Goal: Task Accomplishment & Management: Use online tool/utility

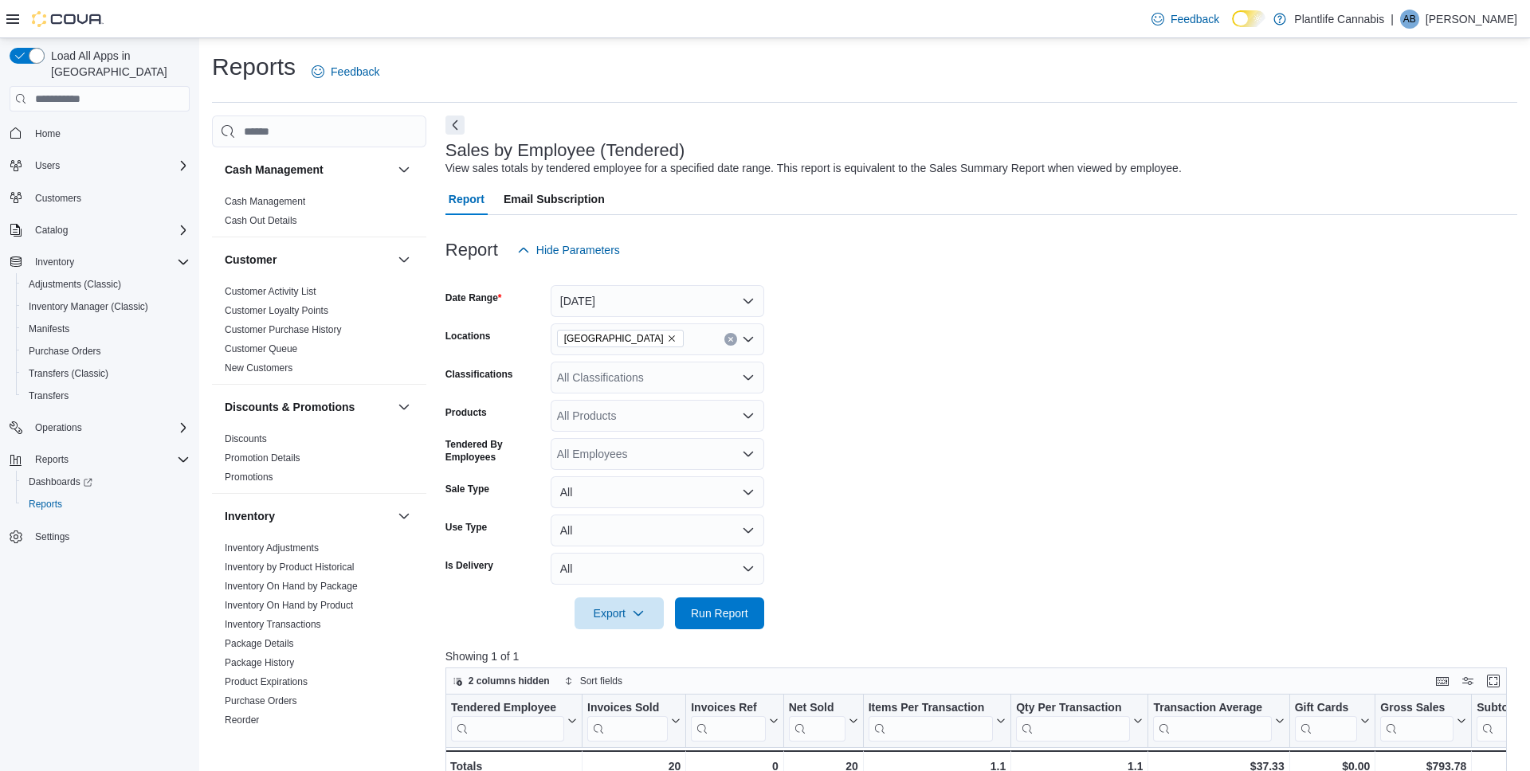
scroll to position [243, 0]
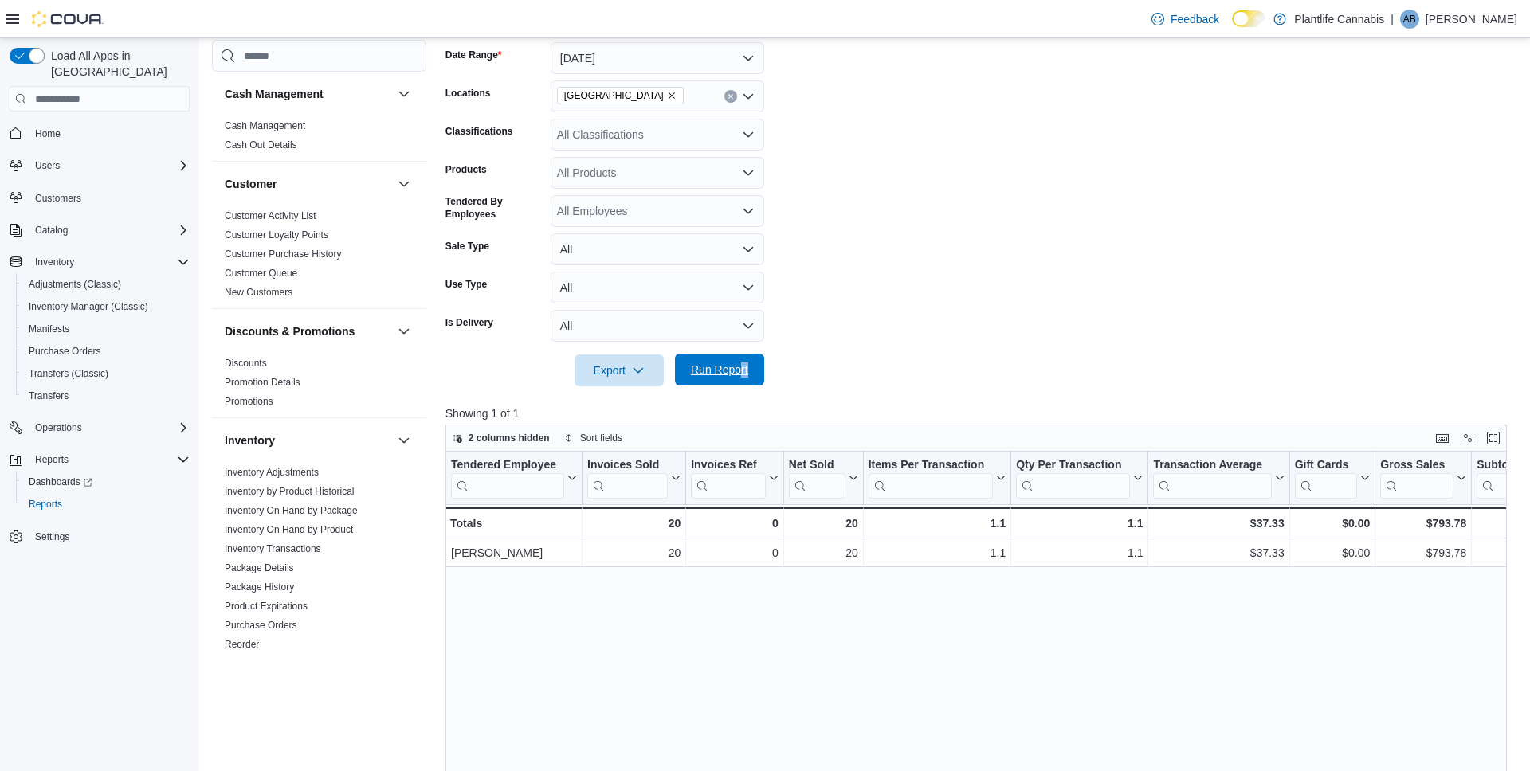
click at [730, 378] on span "Run Report" at bounding box center [719, 370] width 57 height 16
click at [720, 373] on span "Run Report" at bounding box center [719, 370] width 57 height 16
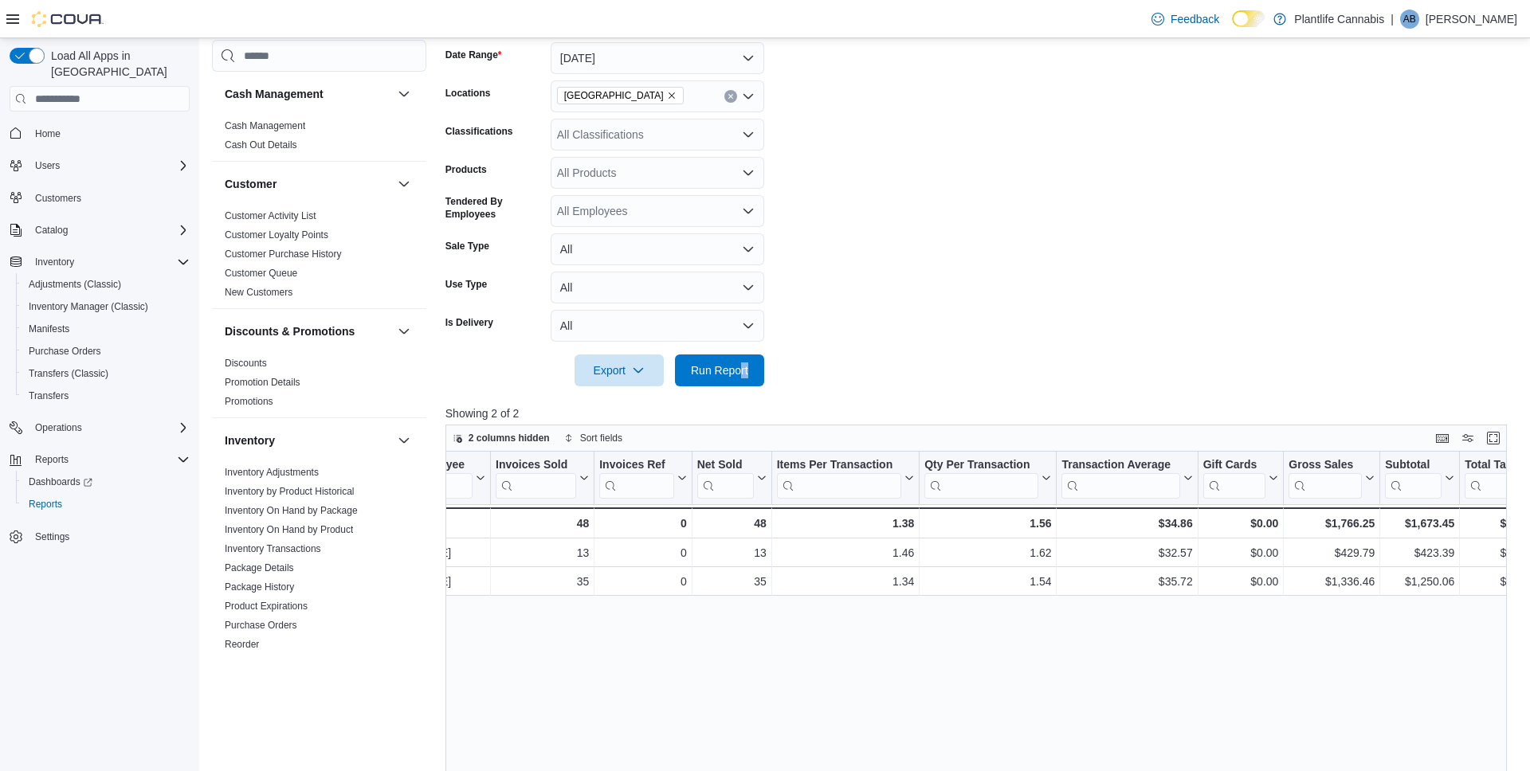
scroll to position [0, 211]
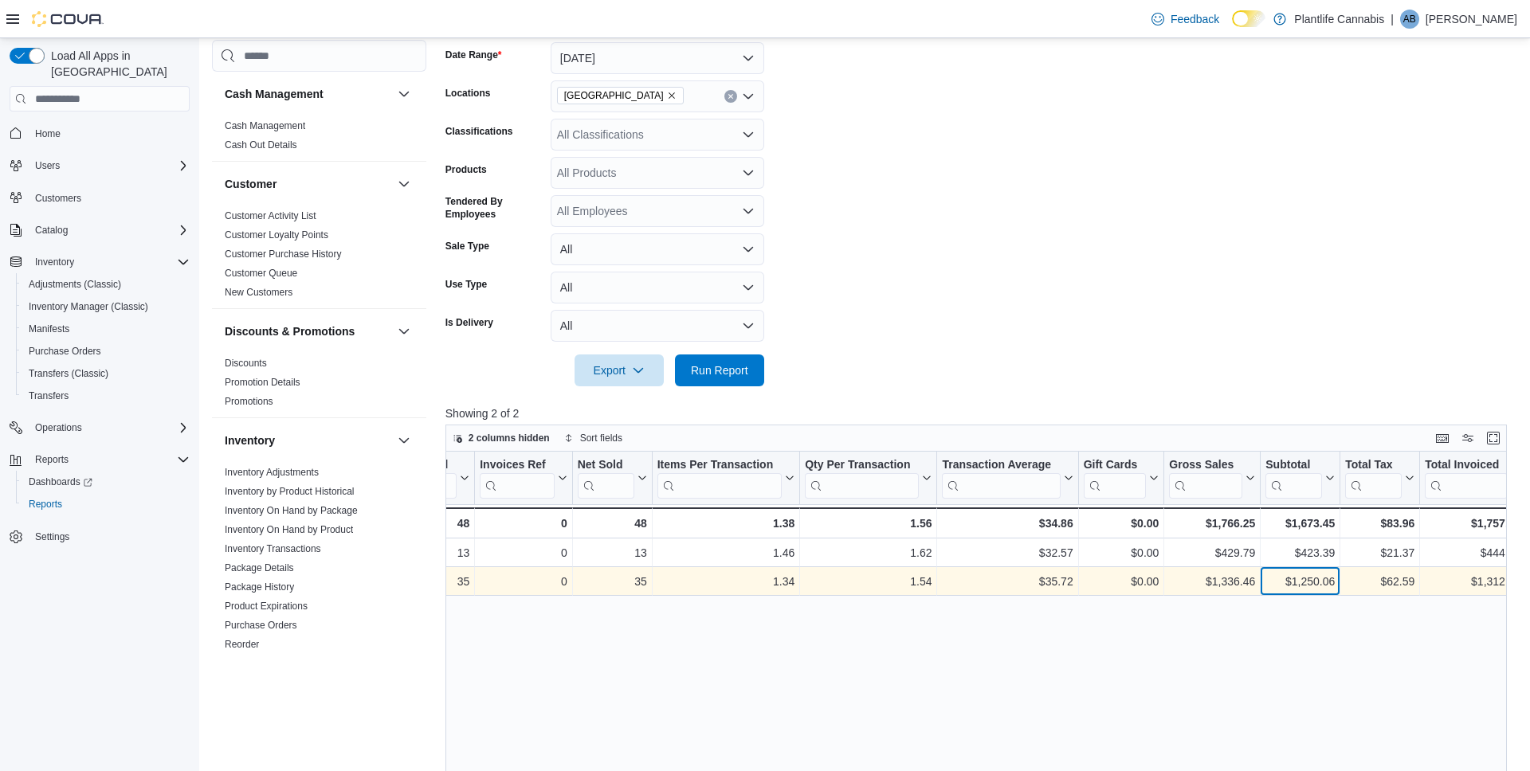
click at [1320, 579] on div "$1,250.06" at bounding box center [1299, 582] width 69 height 19
click at [1320, 579] on div "$1,250.06" at bounding box center [1299, 583] width 69 height 19
click at [1320, 579] on div "$1,250.06" at bounding box center [1299, 582] width 69 height 19
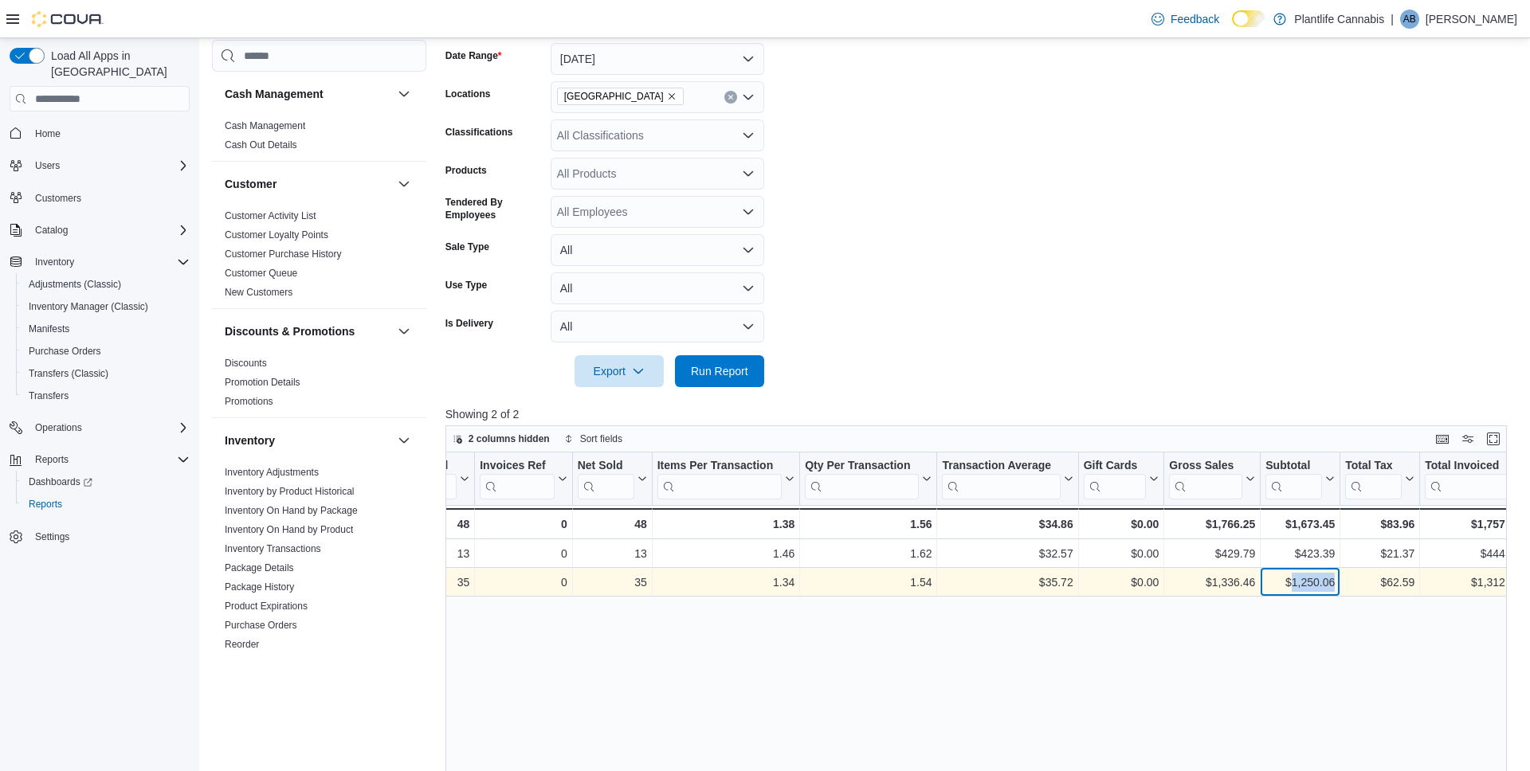
copy div "1,250.06"
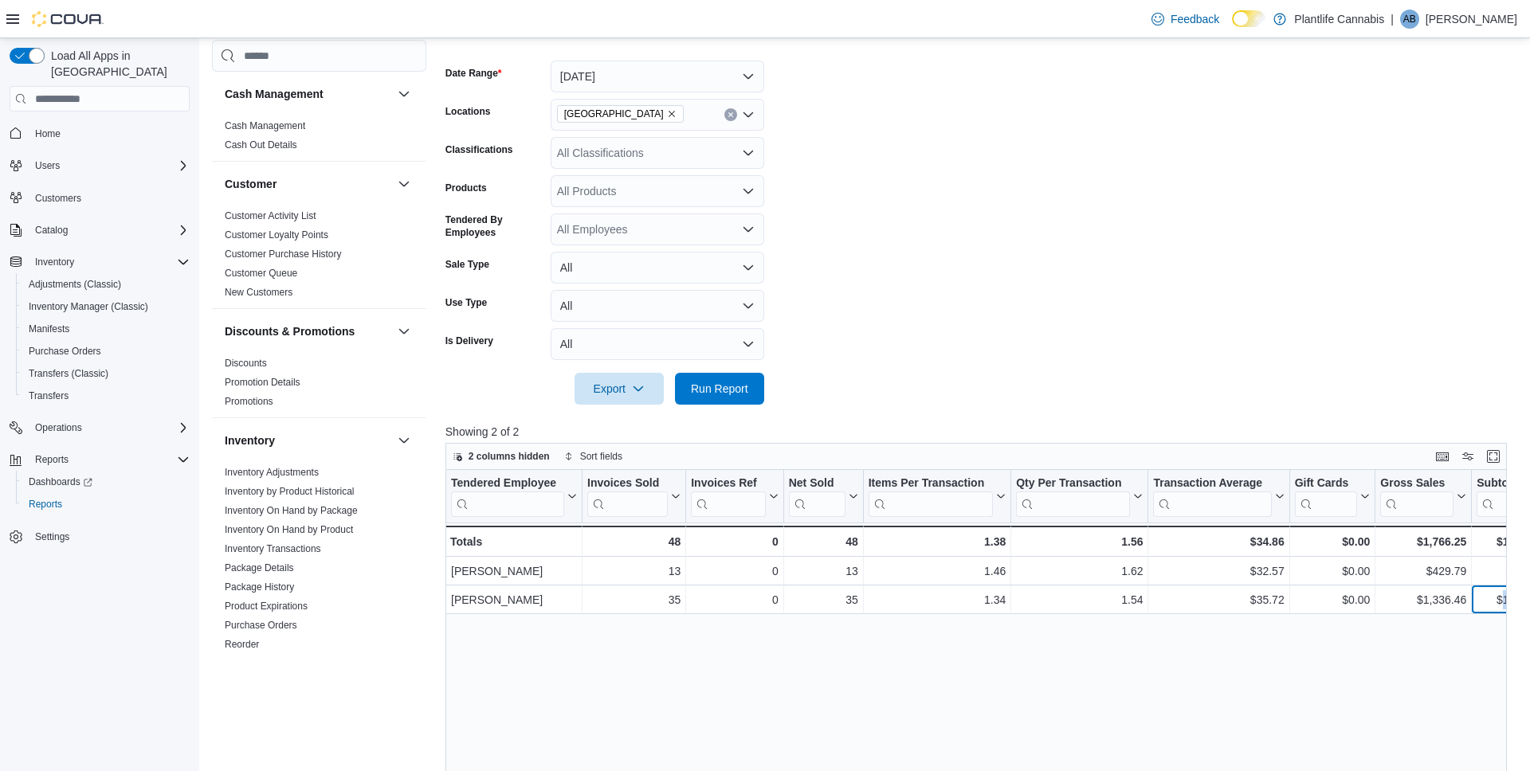
scroll to position [220, 0]
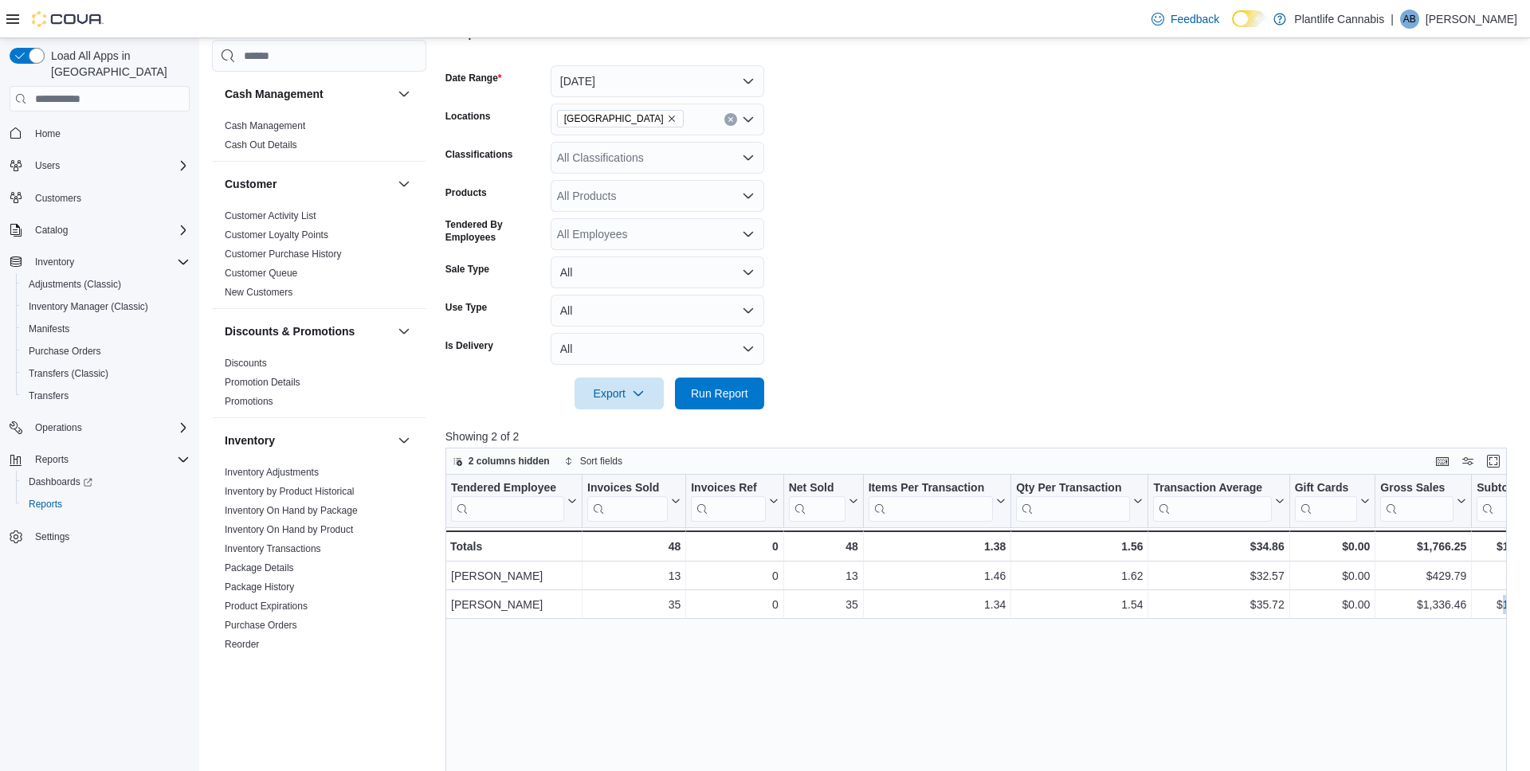
click at [670, 166] on div "All Classifications" at bounding box center [658, 158] width 214 height 32
click at [655, 314] on div "Accessories" at bounding box center [657, 314] width 194 height 16
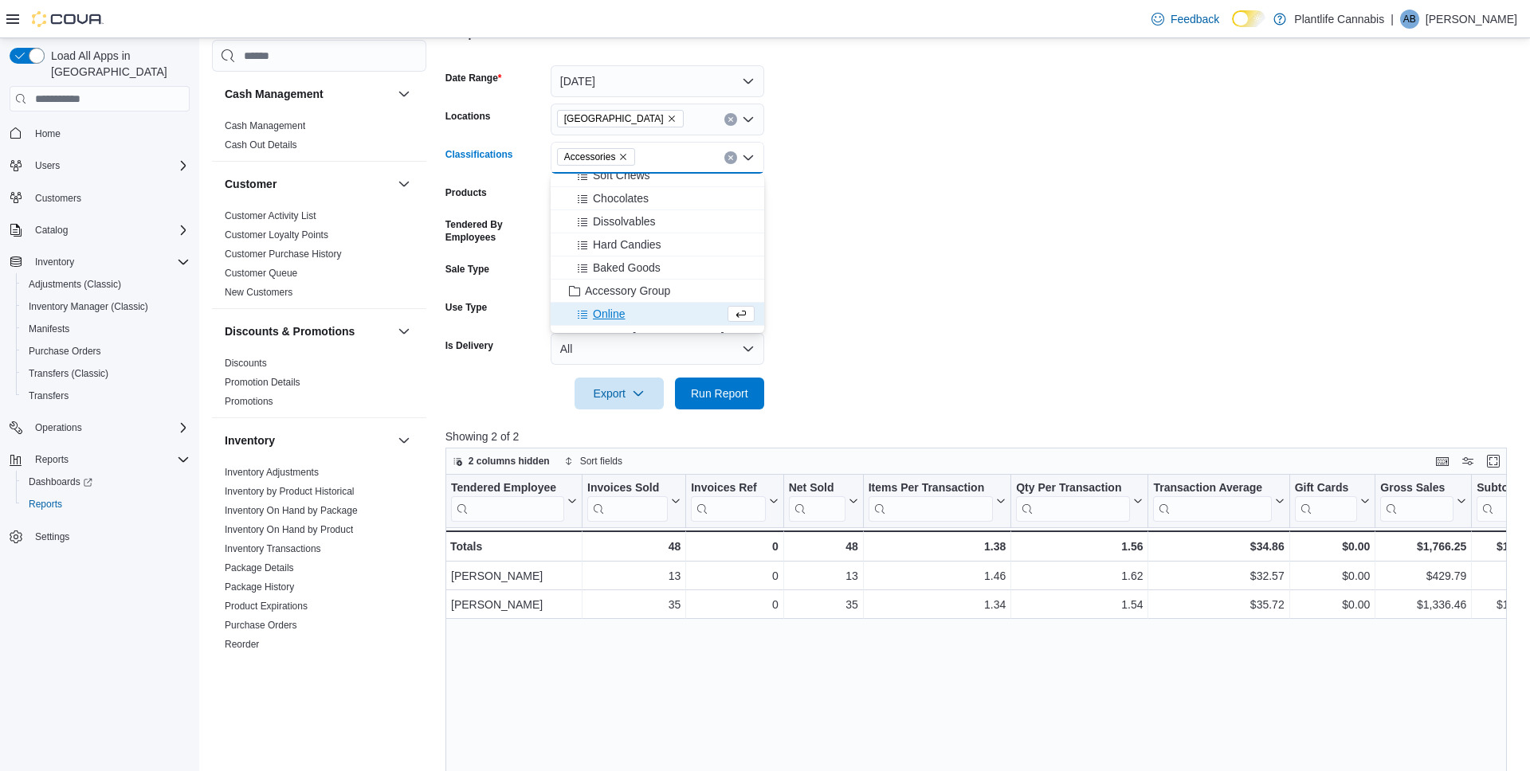
click at [655, 314] on div "Online" at bounding box center [642, 314] width 164 height 16
drag, startPoint x: 924, startPoint y: 236, endPoint x: 790, endPoint y: 368, distance: 187.6
click at [916, 244] on form "Date Range [DATE] Locations [GEOGRAPHIC_DATA] - University District Classificat…" at bounding box center [981, 227] width 1072 height 363
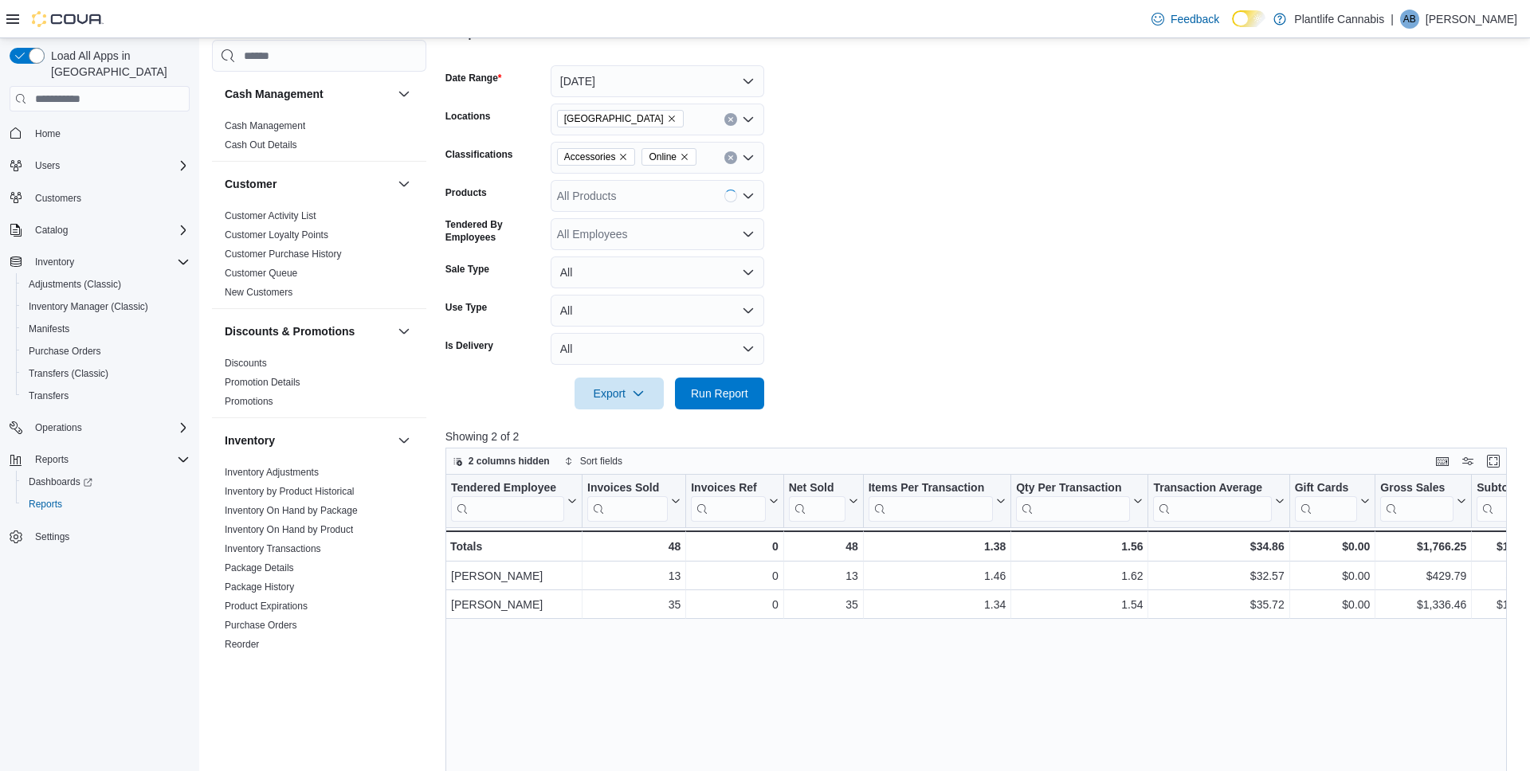
click at [767, 389] on form "Date Range [DATE] Locations [GEOGRAPHIC_DATA] - University District Classificat…" at bounding box center [981, 227] width 1072 height 363
click at [756, 394] on button "Run Report" at bounding box center [719, 393] width 89 height 32
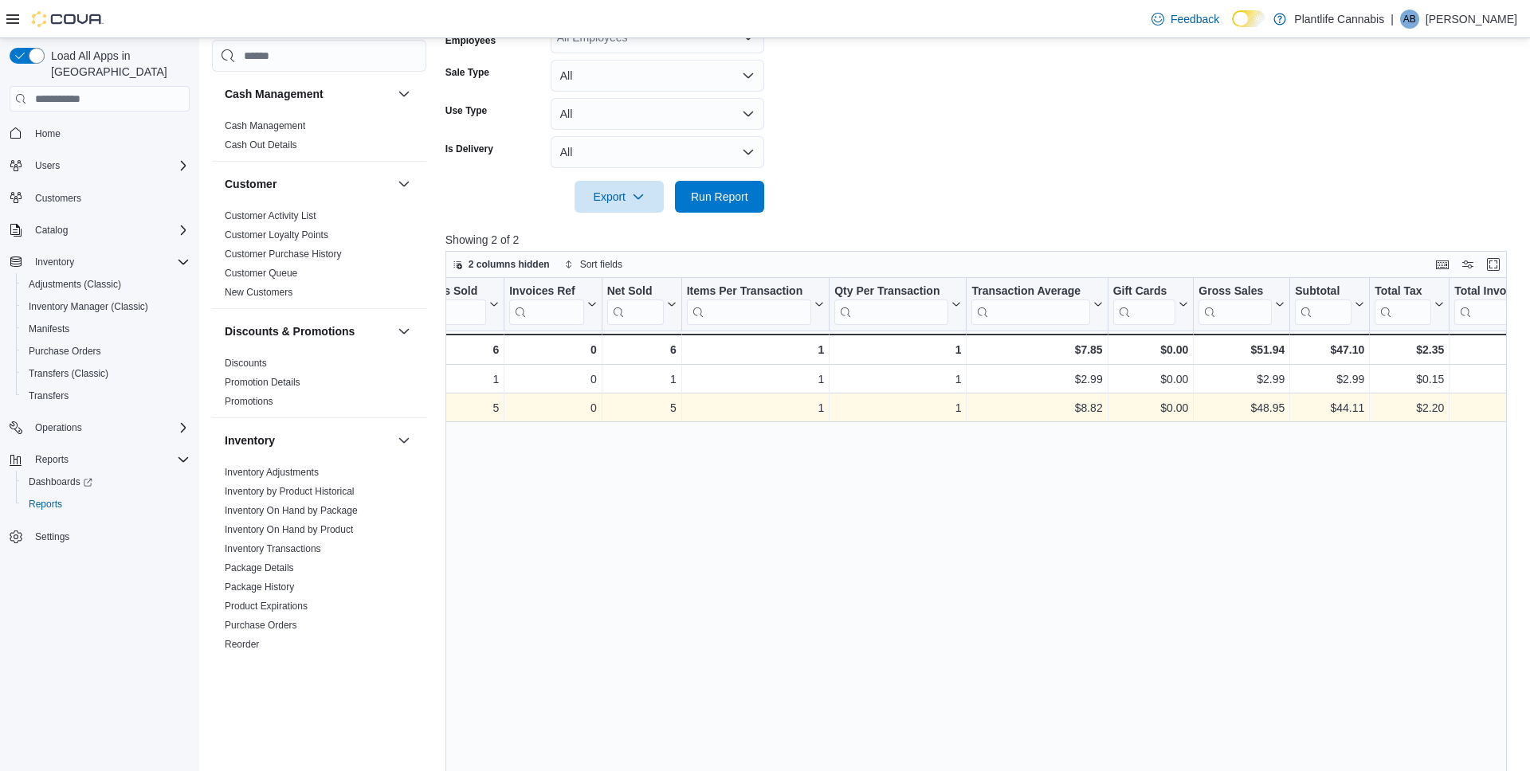
scroll to position [0, 226]
